Goal: Download file/media

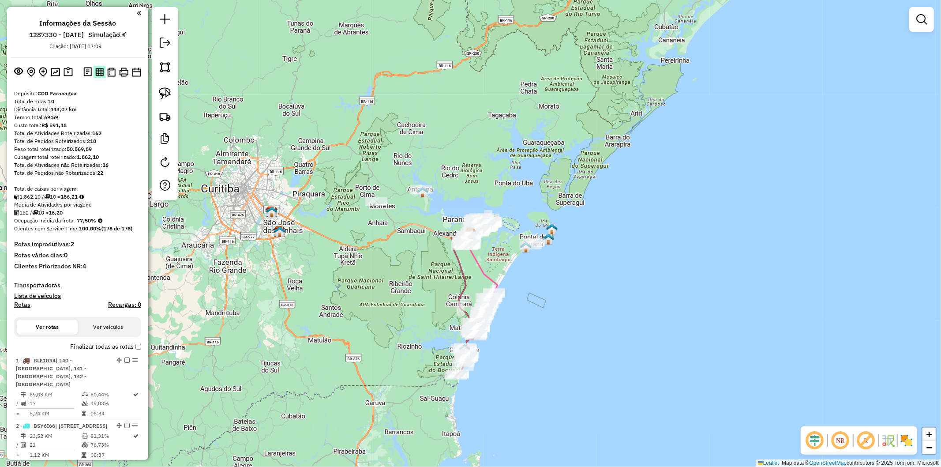
click at [99, 75] on img at bounding box center [99, 72] width 8 height 8
click at [108, 77] on button at bounding box center [111, 72] width 12 height 13
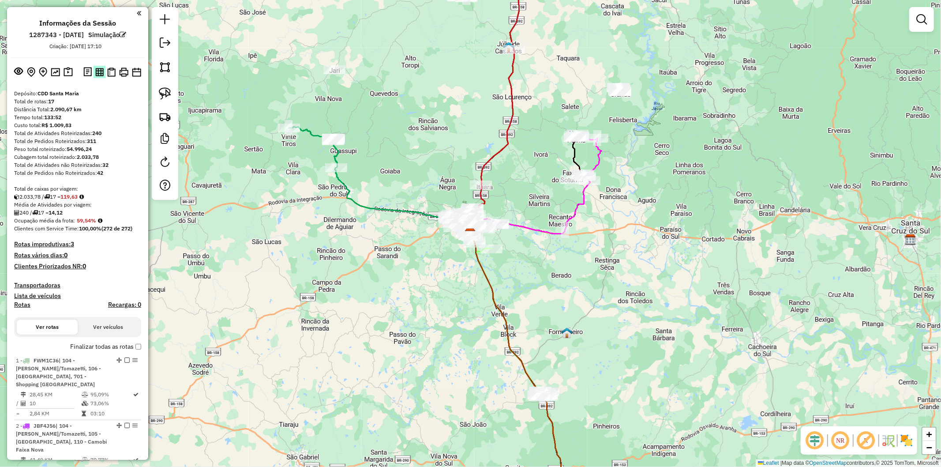
click at [100, 71] on img at bounding box center [99, 72] width 8 height 8
click at [109, 72] on img at bounding box center [111, 71] width 8 height 9
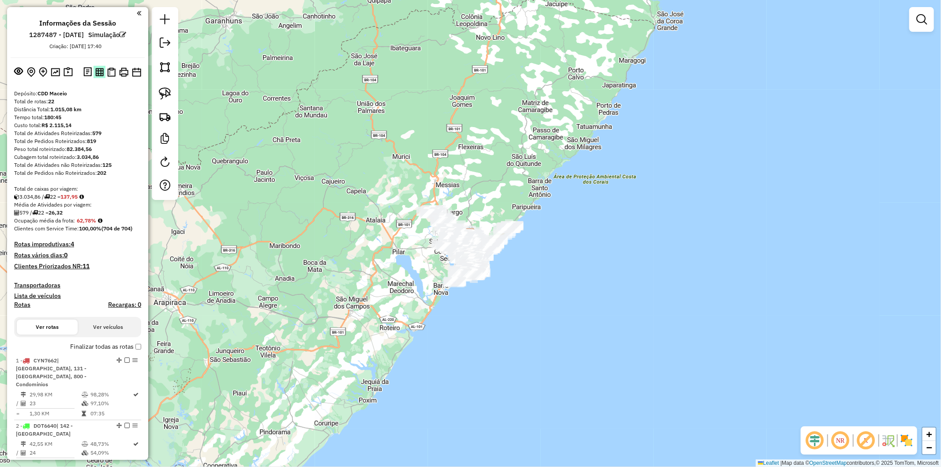
click at [96, 71] on img at bounding box center [99, 72] width 8 height 8
click at [110, 73] on img at bounding box center [111, 71] width 8 height 9
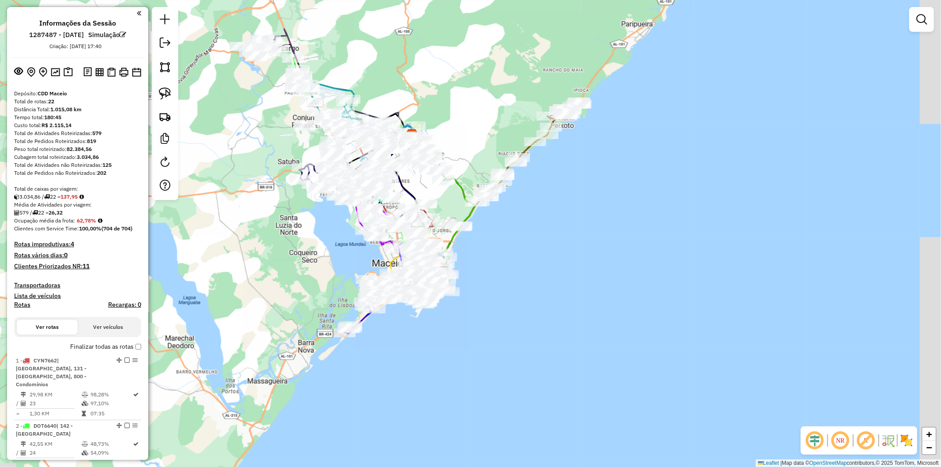
drag, startPoint x: 345, startPoint y: 293, endPoint x: 311, endPoint y: 269, distance: 41.4
click at [311, 269] on div "Janela de atendimento Grade de atendimento Capacidade Transportadoras Veículos …" at bounding box center [470, 233] width 941 height 467
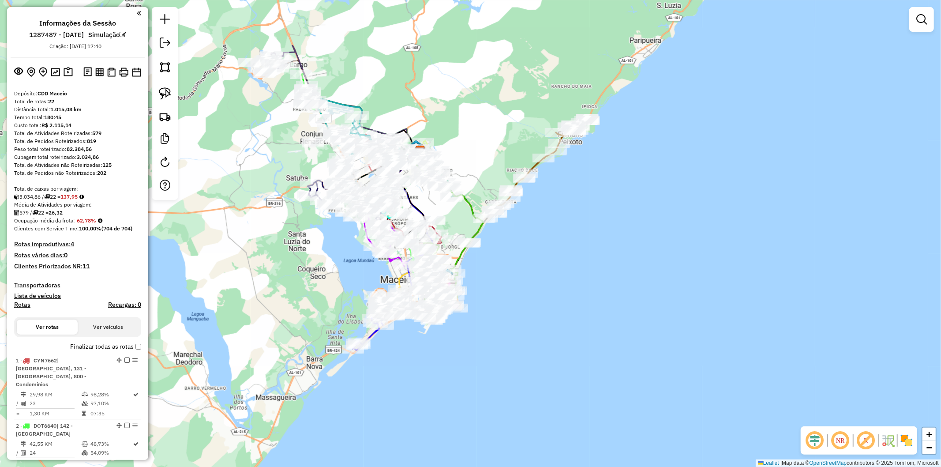
drag, startPoint x: 283, startPoint y: 219, endPoint x: 289, endPoint y: 229, distance: 12.3
click at [289, 229] on div "Janela de atendimento Grade de atendimento Capacidade Transportadoras Veículos …" at bounding box center [470, 233] width 941 height 467
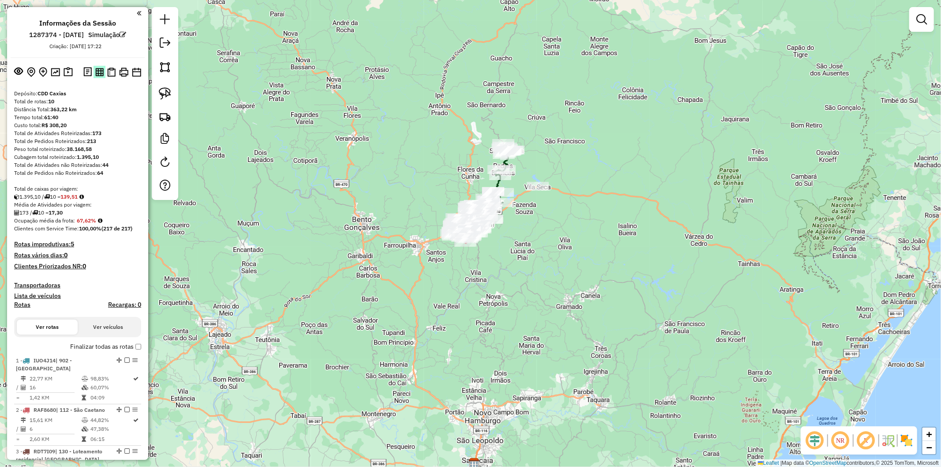
click at [96, 77] on button at bounding box center [100, 72] width 12 height 12
click at [111, 71] on img at bounding box center [111, 71] width 8 height 9
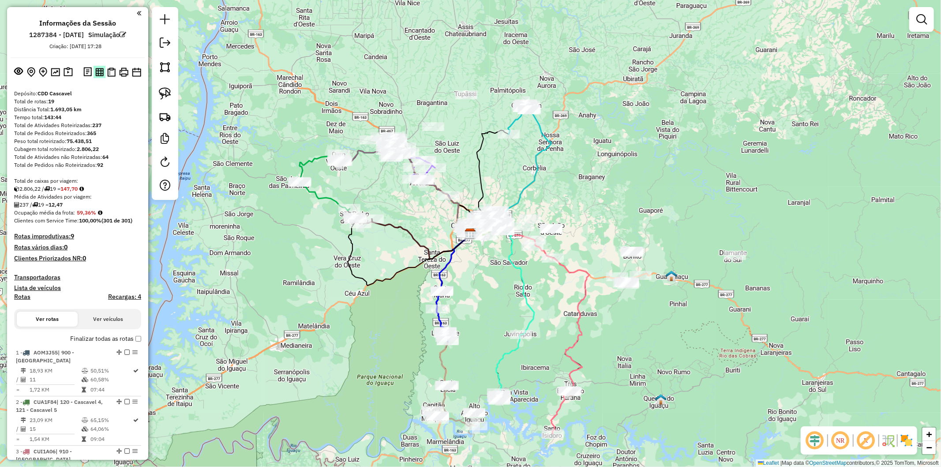
click at [97, 75] on img at bounding box center [99, 72] width 8 height 8
click at [110, 72] on img at bounding box center [111, 71] width 8 height 9
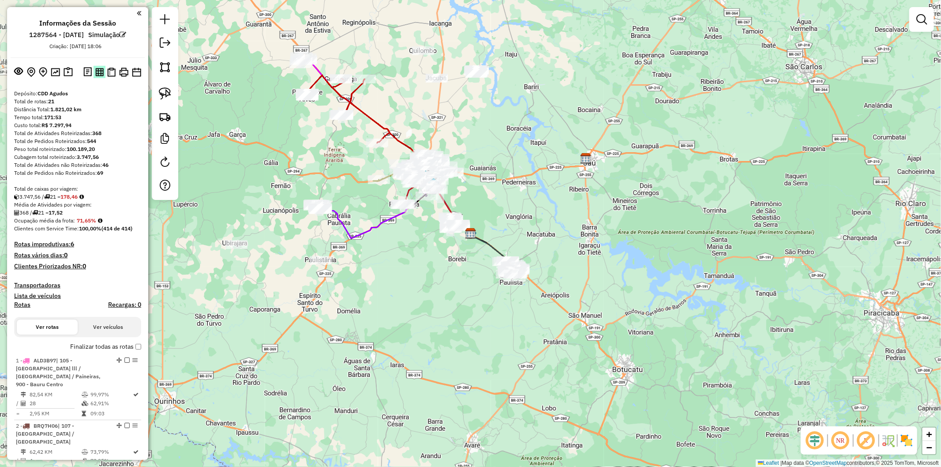
click at [102, 68] on img at bounding box center [99, 72] width 8 height 8
click at [107, 71] on img at bounding box center [111, 71] width 8 height 9
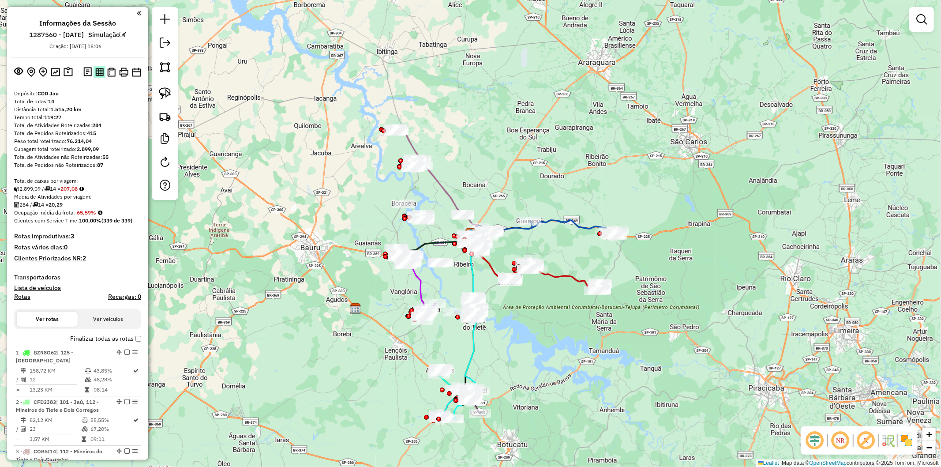
click at [96, 75] on img at bounding box center [99, 72] width 8 height 8
drag, startPoint x: 109, startPoint y: 72, endPoint x: 420, endPoint y: 9, distance: 317.7
click at [109, 72] on img at bounding box center [111, 71] width 8 height 9
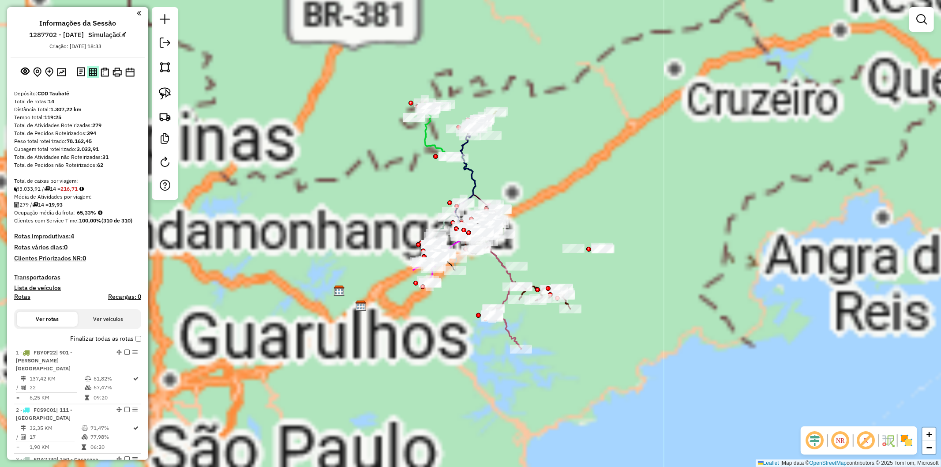
drag, startPoint x: 94, startPoint y: 67, endPoint x: 448, endPoint y: 52, distance: 354.1
click at [94, 68] on img at bounding box center [93, 72] width 8 height 8
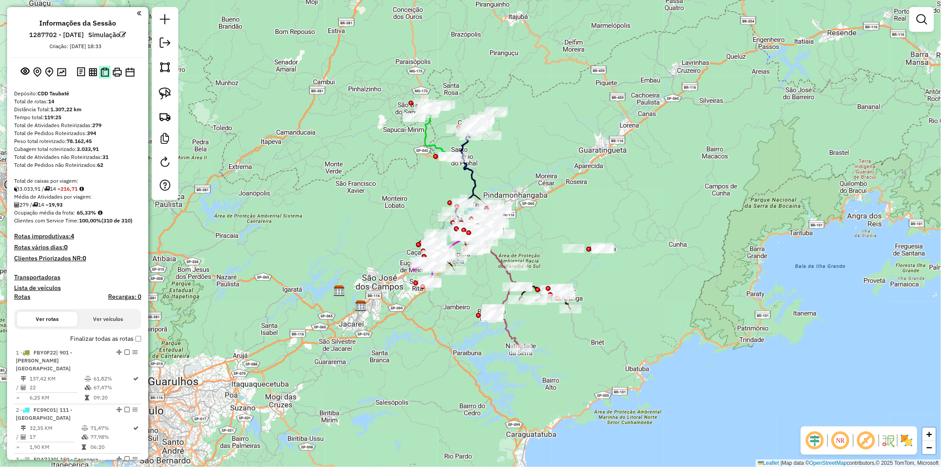
click at [101, 73] on img at bounding box center [105, 71] width 8 height 9
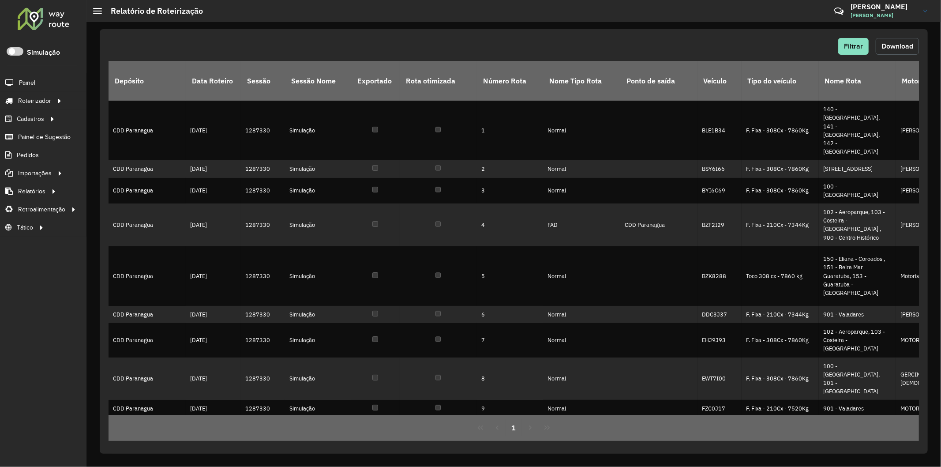
click at [903, 47] on span "Download" at bounding box center [897, 45] width 32 height 7
click at [881, 49] on span "Download" at bounding box center [897, 45] width 32 height 7
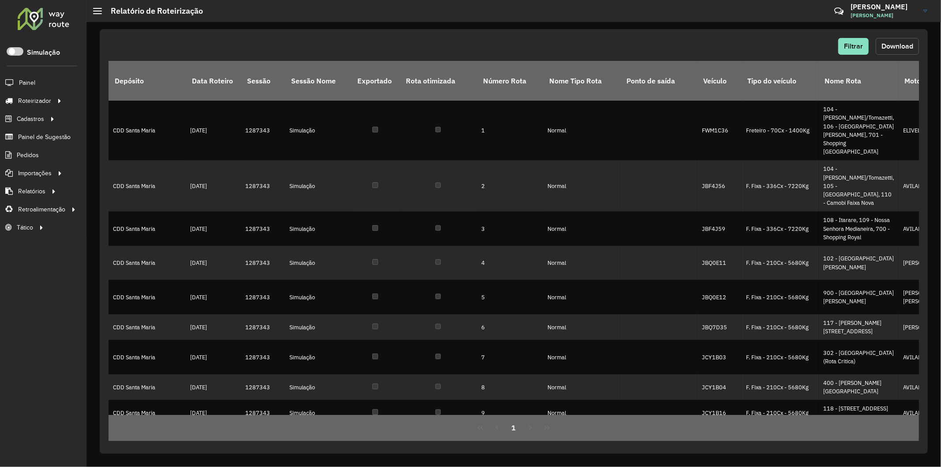
click at [893, 48] on span "Download" at bounding box center [897, 45] width 32 height 7
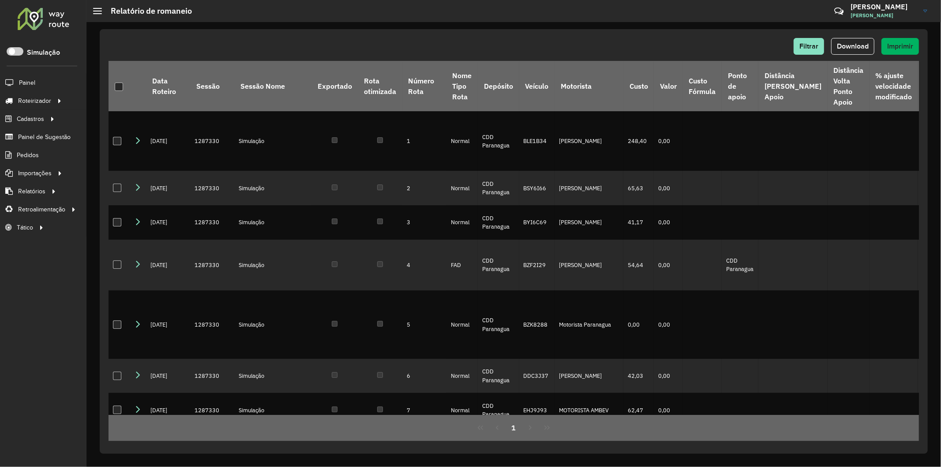
click at [847, 43] on span "Download" at bounding box center [853, 45] width 32 height 7
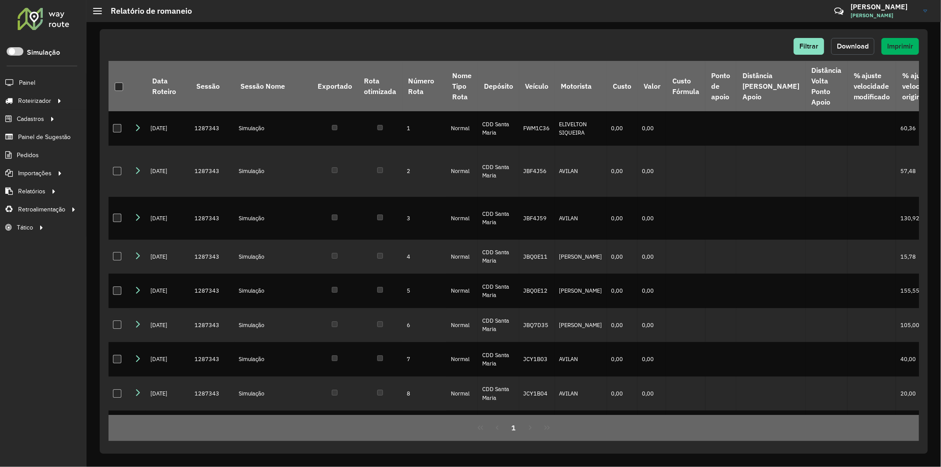
click at [843, 47] on span "Download" at bounding box center [853, 45] width 32 height 7
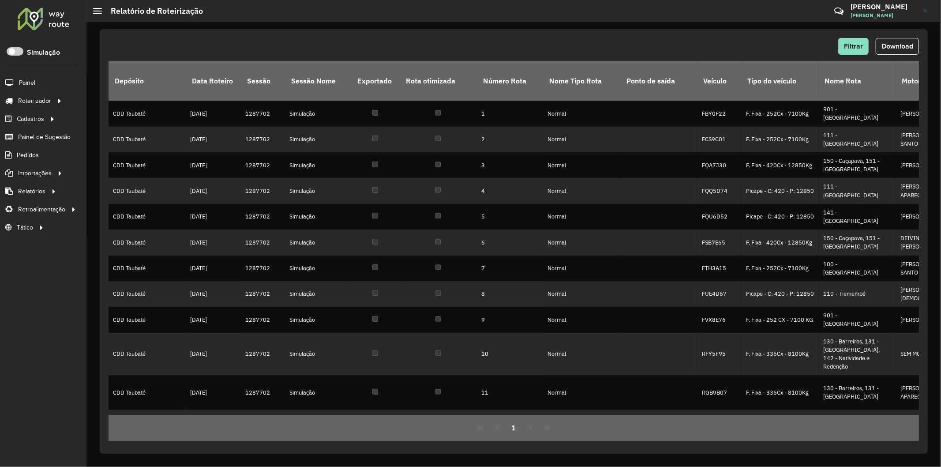
click at [888, 46] on span "Download" at bounding box center [897, 45] width 32 height 7
click at [884, 41] on button "Download" at bounding box center [897, 46] width 43 height 17
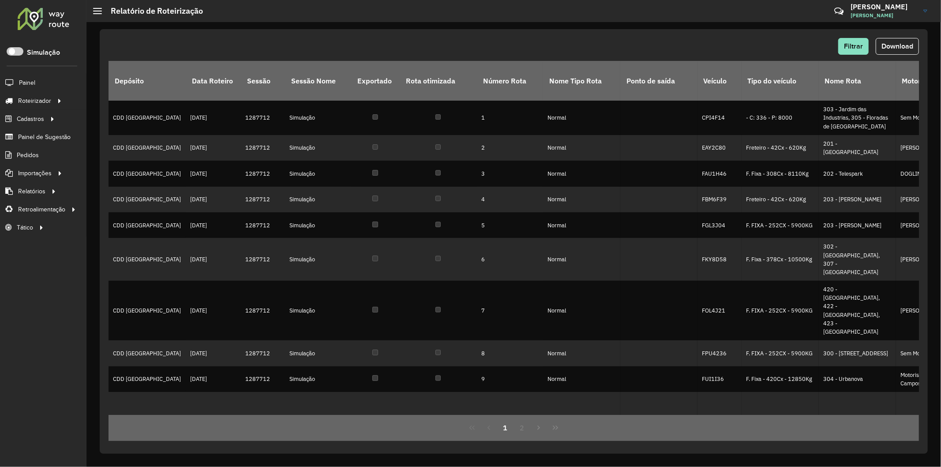
click at [633, 29] on div "Filtrar Download Depósito Data Roteiro Sessão Sessão Nome Exportado Rota otimiz…" at bounding box center [514, 241] width 828 height 424
click at [896, 46] on span "Download" at bounding box center [897, 45] width 32 height 7
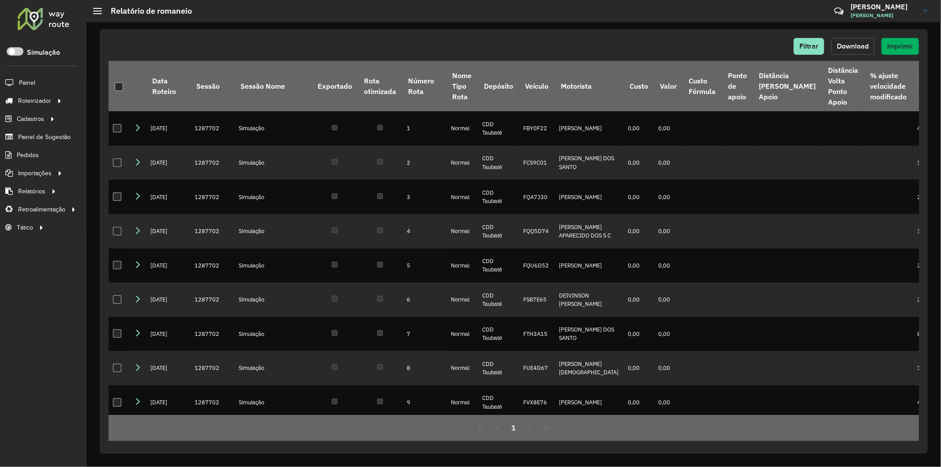
click at [847, 45] on span "Download" at bounding box center [853, 45] width 32 height 7
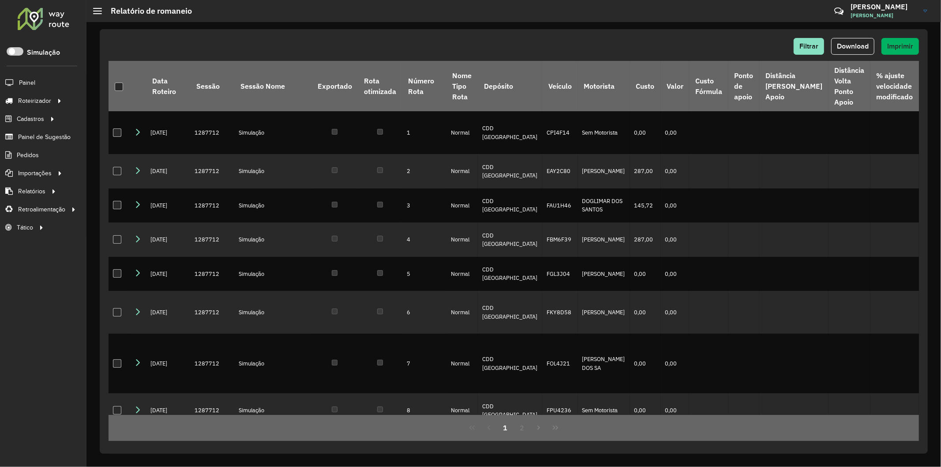
click at [677, 36] on div "Filtrar Download Imprimir Data Roteiro Sessão Sessão Nome Exportado Rota otimiz…" at bounding box center [514, 241] width 828 height 424
click at [850, 45] on span "Download" at bounding box center [853, 45] width 32 height 7
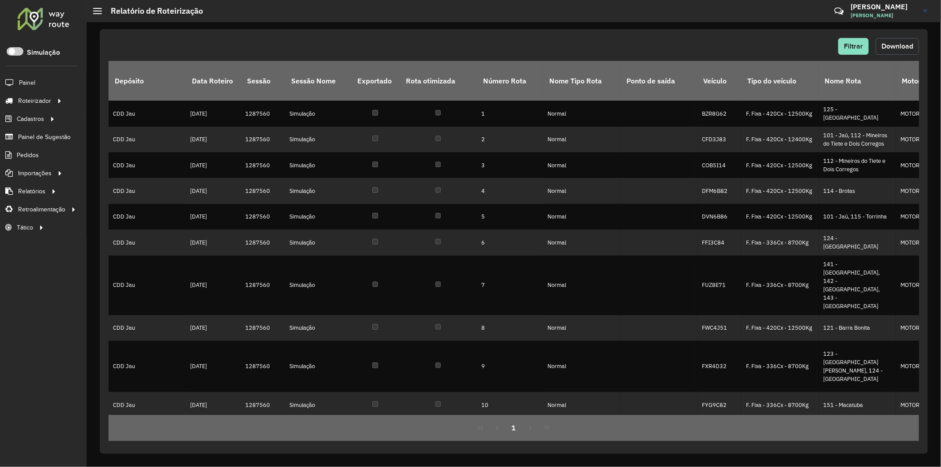
click at [890, 49] on span "Download" at bounding box center [897, 45] width 32 height 7
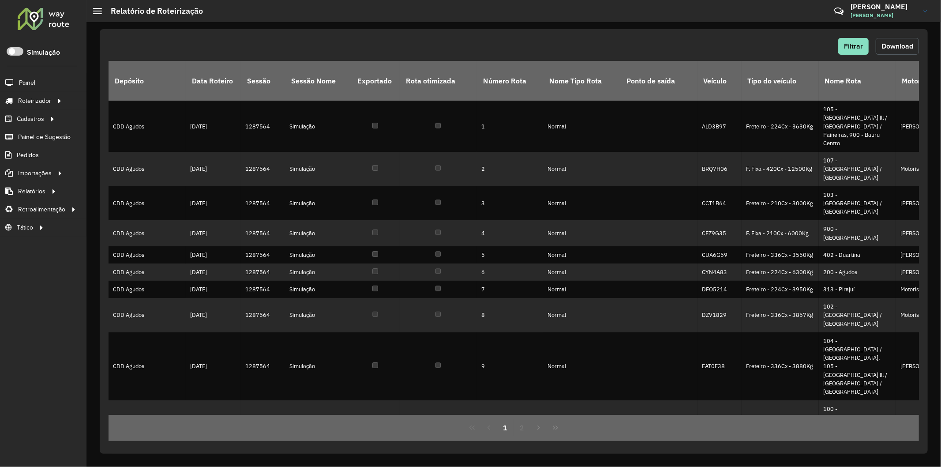
click at [894, 47] on span "Download" at bounding box center [897, 45] width 32 height 7
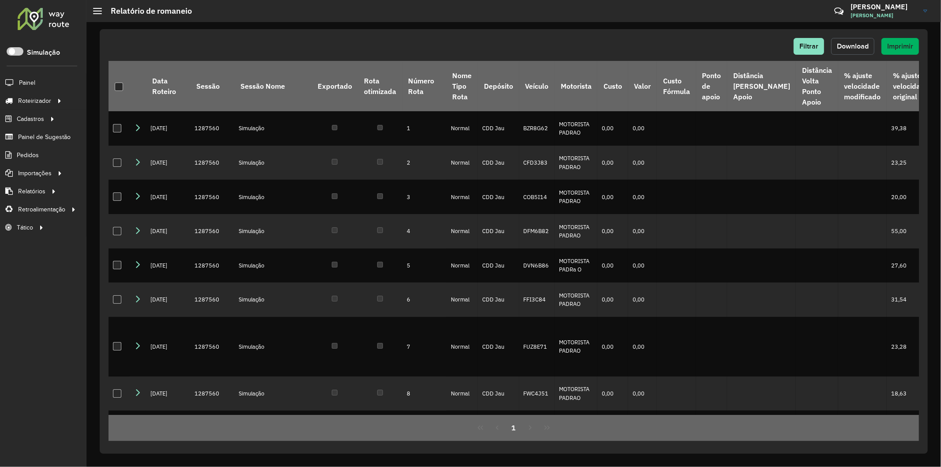
click at [839, 40] on button "Download" at bounding box center [852, 46] width 43 height 17
click at [572, 41] on div "Filtrar Download Imprimir" at bounding box center [514, 46] width 810 height 17
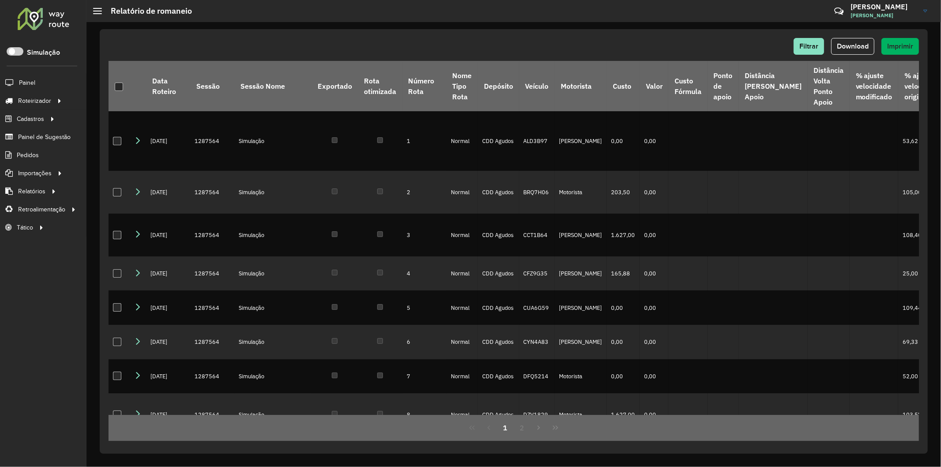
click at [858, 45] on span "Download" at bounding box center [853, 45] width 32 height 7
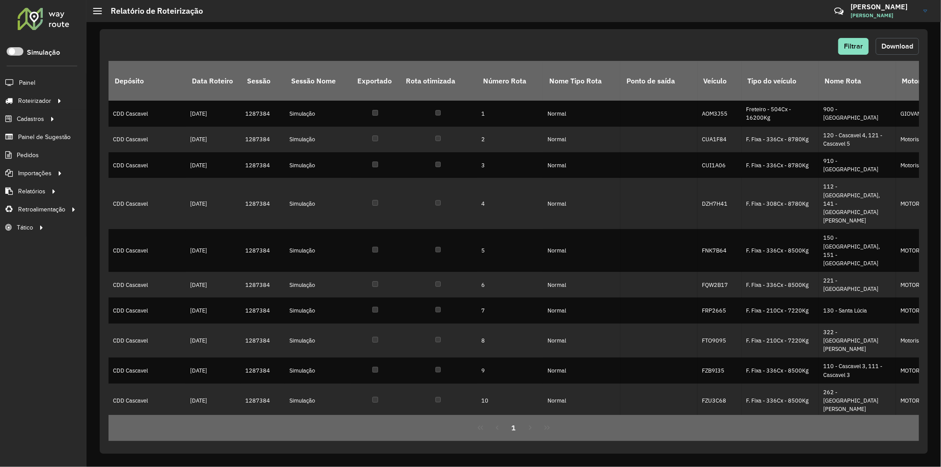
click at [847, 47] on span "Download" at bounding box center [897, 45] width 32 height 7
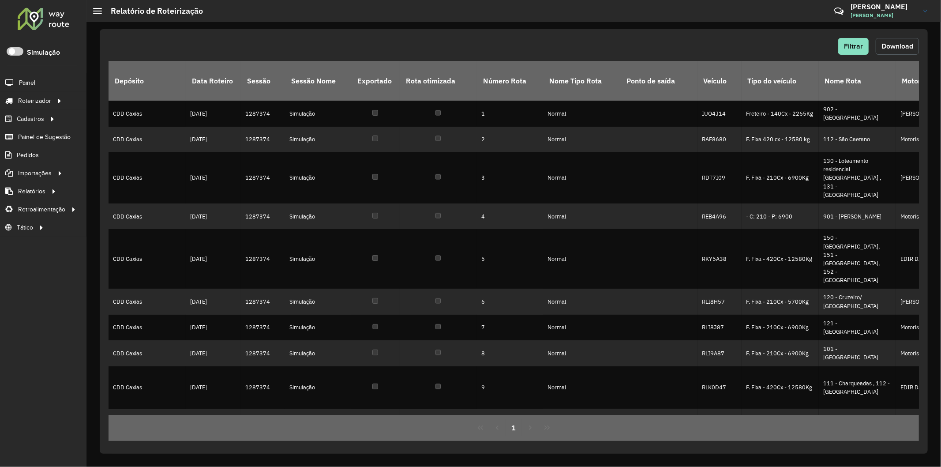
click at [889, 45] on span "Download" at bounding box center [897, 45] width 32 height 7
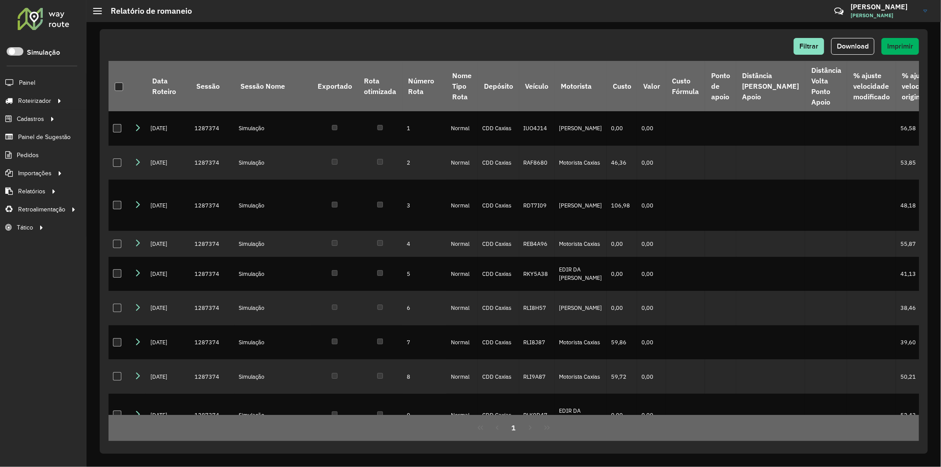
click at [851, 60] on div "Filtrar Download Imprimir" at bounding box center [514, 49] width 810 height 23
click at [851, 53] on button "Download" at bounding box center [852, 46] width 43 height 17
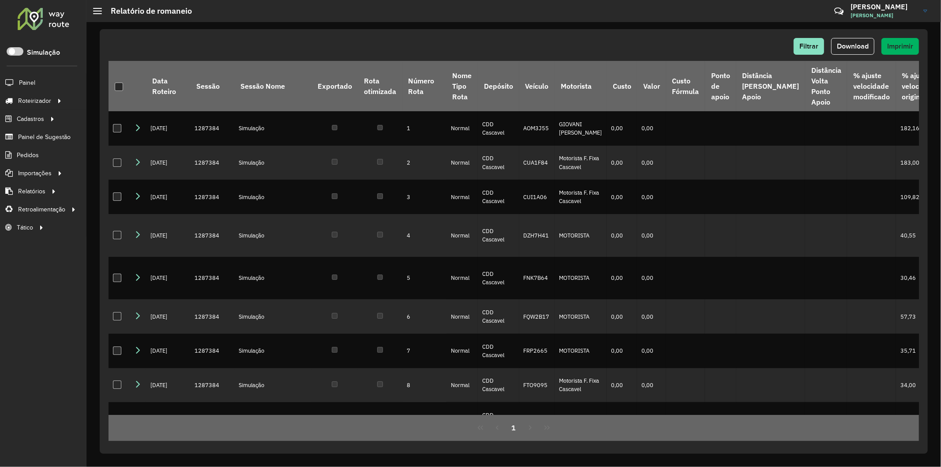
click at [846, 46] on span "Download" at bounding box center [853, 45] width 32 height 7
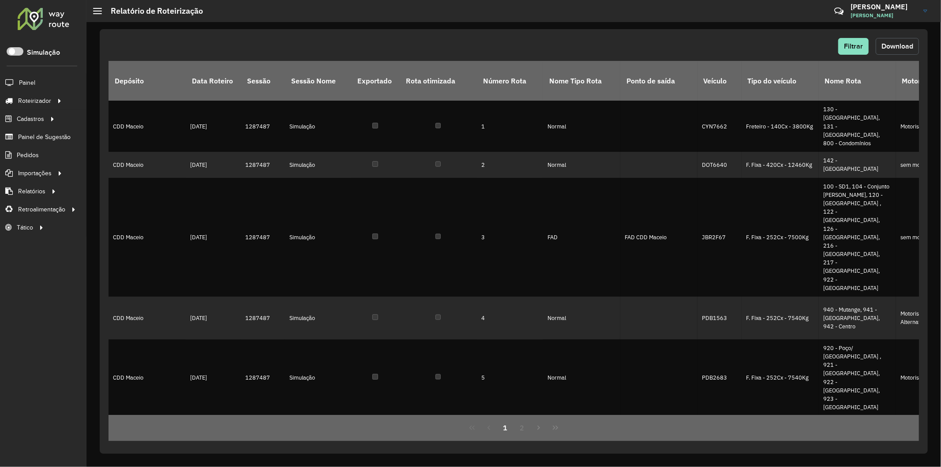
click at [889, 48] on span "Download" at bounding box center [897, 45] width 32 height 7
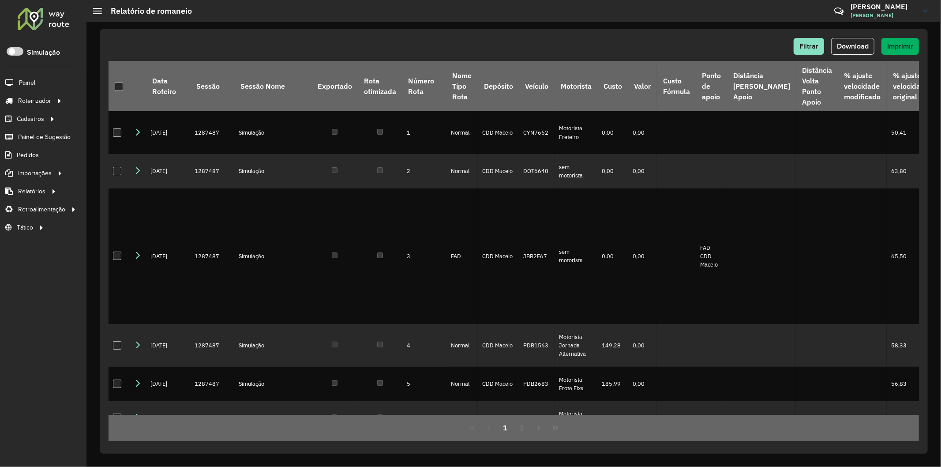
click at [861, 56] on div "Filtrar Download Imprimir" at bounding box center [514, 49] width 810 height 23
click at [853, 46] on span "Download" at bounding box center [853, 45] width 32 height 7
click at [588, 61] on th "Motorista" at bounding box center [575, 86] width 43 height 50
click at [585, 50] on div "Filtrar Download Imprimir" at bounding box center [514, 46] width 810 height 17
